Goal: Task Accomplishment & Management: Manage account settings

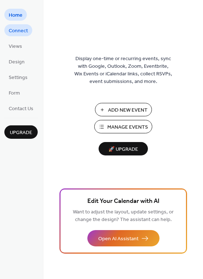
click at [21, 28] on span "Connect" at bounding box center [18, 31] width 19 height 8
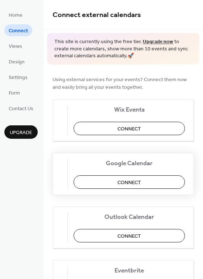
click at [153, 187] on button "Connect" at bounding box center [129, 181] width 111 height 13
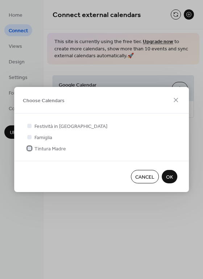
click at [30, 148] on div at bounding box center [29, 148] width 4 height 4
click at [165, 178] on button "OK" at bounding box center [170, 176] width 16 height 13
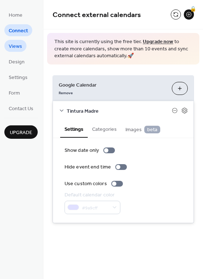
click at [22, 44] on link "Views" at bounding box center [15, 46] width 22 height 12
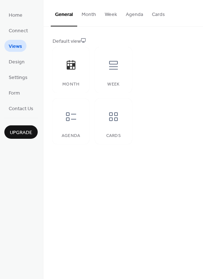
click at [89, 13] on button "Month" at bounding box center [88, 13] width 23 height 26
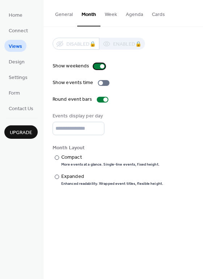
click at [99, 66] on div at bounding box center [100, 66] width 12 height 6
click at [99, 84] on div at bounding box center [101, 83] width 4 height 4
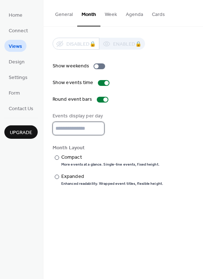
click at [96, 128] on input "*" at bounding box center [79, 128] width 52 height 13
click at [97, 129] on input "*" at bounding box center [79, 128] width 52 height 13
type input "*"
click at [97, 129] on input "*" at bounding box center [79, 128] width 52 height 13
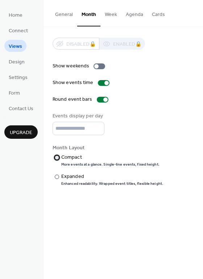
click at [59, 160] on div at bounding box center [57, 158] width 4 height 4
click at [108, 15] on button "Week" at bounding box center [110, 13] width 21 height 26
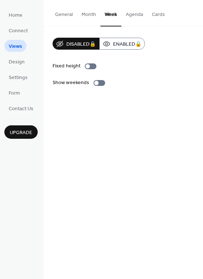
click at [88, 16] on button "Month" at bounding box center [88, 13] width 23 height 26
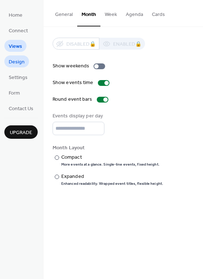
click at [9, 64] on span "Design" at bounding box center [17, 62] width 16 height 8
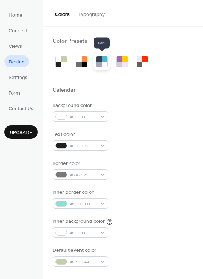
click at [102, 59] on div at bounding box center [98, 58] width 5 height 5
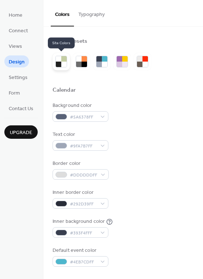
click at [64, 66] on div at bounding box center [63, 64] width 5 height 5
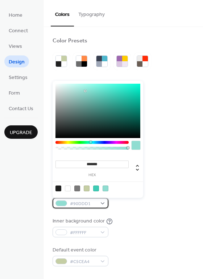
click at [69, 203] on div "#90DDD1" at bounding box center [81, 203] width 56 height 11
click at [87, 190] on div at bounding box center [87, 189] width 6 height 6
type input "*******"
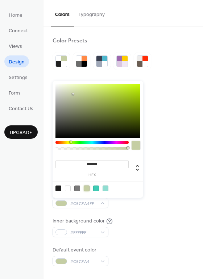
click at [87, 190] on div at bounding box center [87, 189] width 6 height 6
click at [148, 218] on div "Inner background color #FFFFFF" at bounding box center [123, 228] width 141 height 20
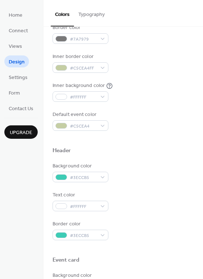
scroll to position [137, 0]
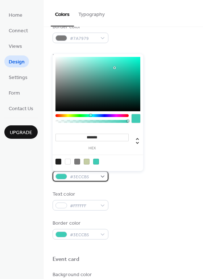
click at [56, 174] on div at bounding box center [61, 177] width 12 height 6
click at [88, 161] on div at bounding box center [87, 162] width 6 height 6
type input "*******"
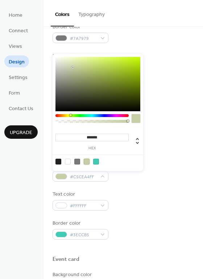
click at [88, 161] on div at bounding box center [87, 162] width 6 height 6
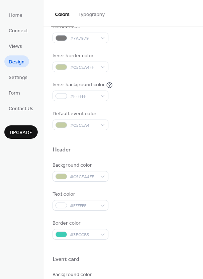
click at [173, 216] on div "Background color #C5CEA4FF Text color #FFFFFF Border color #3ECCB5" at bounding box center [123, 201] width 141 height 78
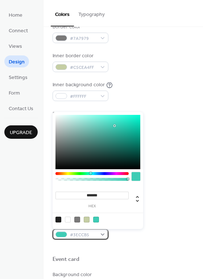
drag, startPoint x: 68, startPoint y: 233, endPoint x: 72, endPoint y: 232, distance: 4.1
click at [68, 233] on div "#3ECCB5" at bounding box center [81, 234] width 56 height 11
click at [88, 220] on div at bounding box center [87, 220] width 6 height 6
type input "*******"
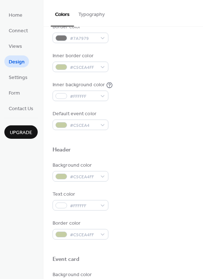
click at [168, 231] on div "Border color #C5CEA4FF" at bounding box center [123, 230] width 141 height 20
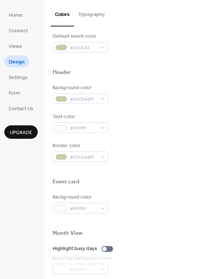
scroll to position [214, 0]
click at [13, 79] on span "Settings" at bounding box center [18, 78] width 19 height 8
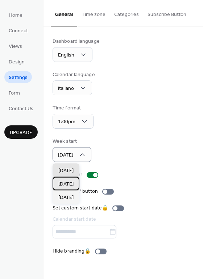
click at [73, 185] on span "[DATE]" at bounding box center [65, 185] width 15 height 8
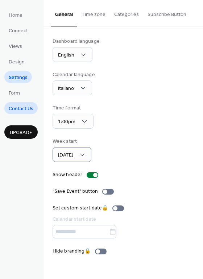
click at [24, 108] on span "Contact Us" at bounding box center [21, 109] width 25 height 8
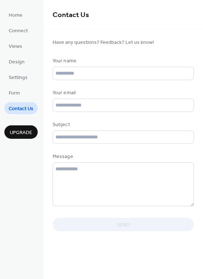
click at [26, 23] on ul "Home Connect Views Design Settings Form Contact Us" at bounding box center [20, 61] width 33 height 105
click at [26, 17] on li "Home" at bounding box center [15, 15] width 22 height 12
click at [16, 15] on span "Home" at bounding box center [16, 16] width 14 height 8
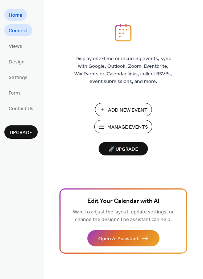
drag, startPoint x: 7, startPoint y: 37, endPoint x: 9, endPoint y: 34, distance: 3.9
click at [7, 37] on ul "Home Connect Views Design Settings Form Contact Us" at bounding box center [20, 61] width 33 height 105
click at [11, 32] on span "Connect" at bounding box center [18, 31] width 19 height 8
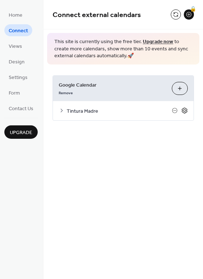
click at [185, 112] on icon at bounding box center [184, 110] width 7 height 7
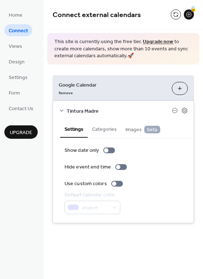
click at [111, 130] on button "Categories" at bounding box center [104, 128] width 33 height 17
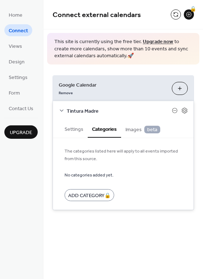
click at [139, 128] on span "Images beta" at bounding box center [142, 130] width 35 height 8
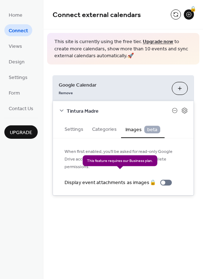
click at [165, 179] on div "Display event attachments as images 🔒" at bounding box center [120, 183] width 110 height 8
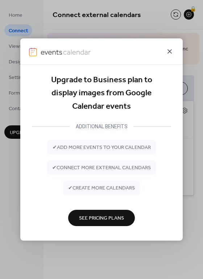
click at [167, 51] on icon at bounding box center [169, 51] width 9 height 9
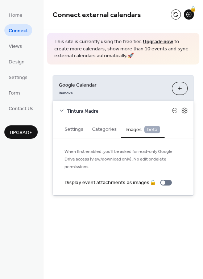
click at [108, 127] on button "Categories" at bounding box center [104, 128] width 33 height 17
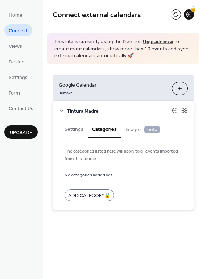
click at [68, 128] on button "Settings" at bounding box center [74, 128] width 28 height 17
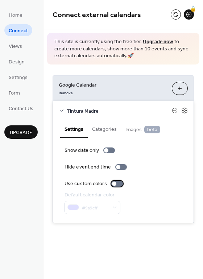
click at [114, 183] on div at bounding box center [114, 184] width 4 height 4
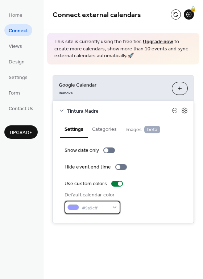
click at [113, 209] on div "#9a9cff" at bounding box center [93, 207] width 56 height 13
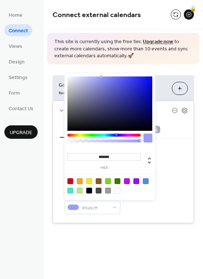
click at [117, 183] on div at bounding box center [118, 181] width 6 height 6
type input "*******"
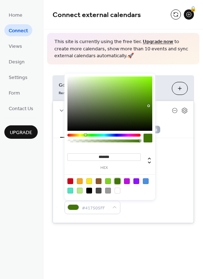
click at [142, 223] on div "Google Calendar Remove Choose Calendars Tintura Madre Settings Categories Image…" at bounding box center [124, 150] width 160 height 170
